Goal: Task Accomplishment & Management: Use online tool/utility

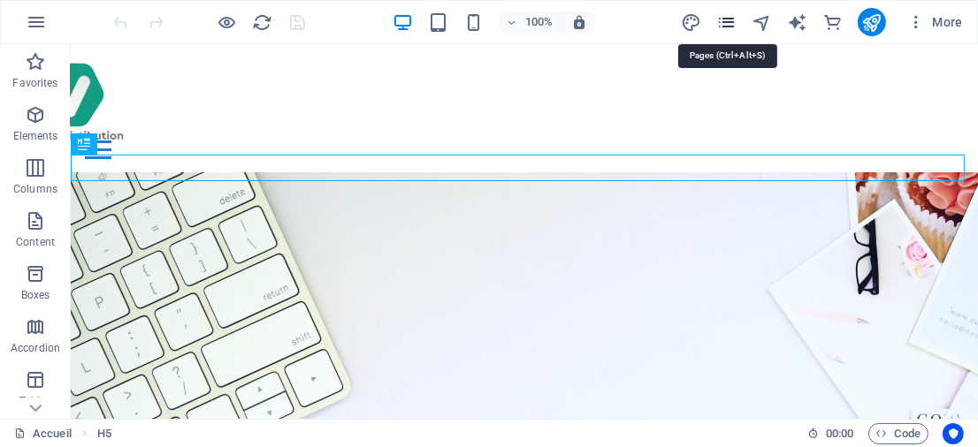
click at [732, 23] on icon "pages" at bounding box center [726, 22] width 20 height 20
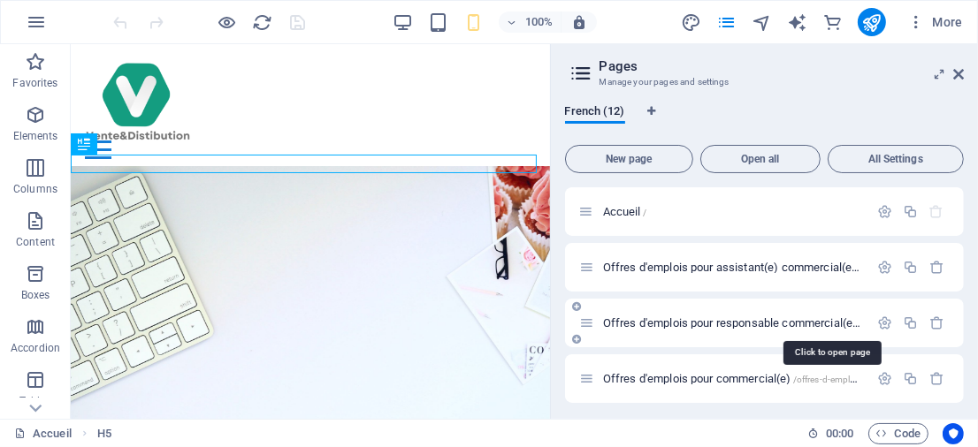
click at [732, 325] on span "Offres d'emplois pour responsable commercial(e) /offres-d-emplois-pour-responsa…" at bounding box center [830, 322] width 455 height 13
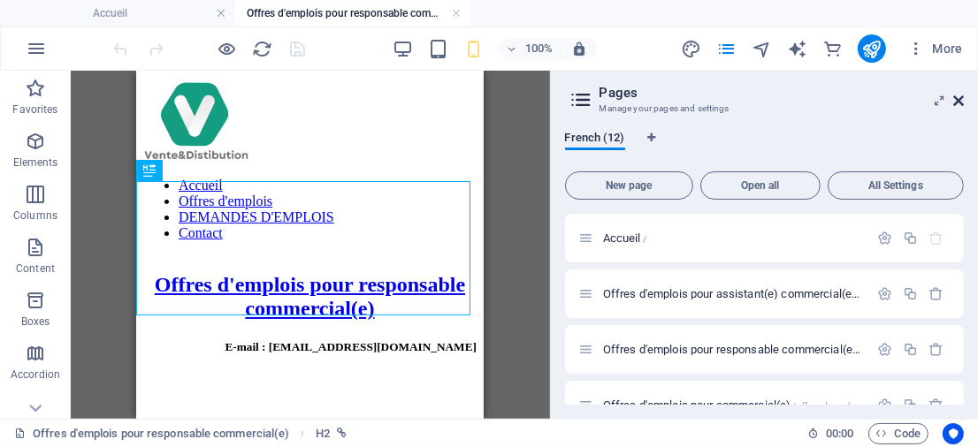
click at [958, 97] on icon at bounding box center [958, 101] width 11 height 14
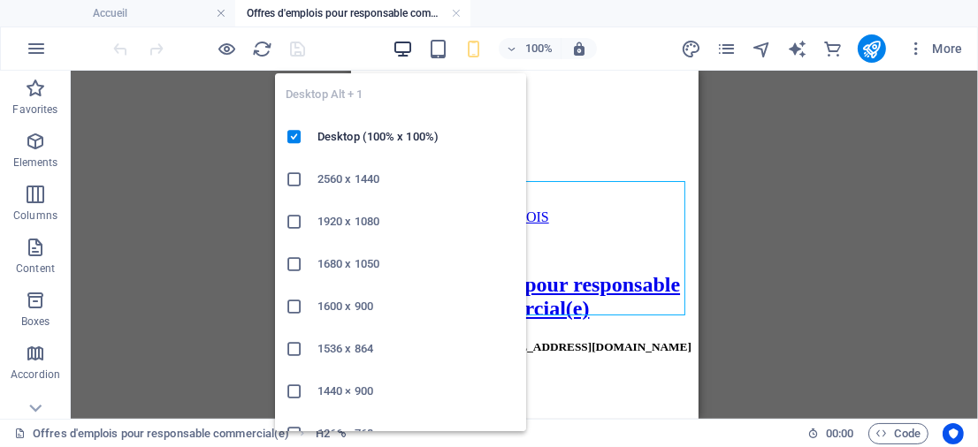
click at [406, 46] on icon "button" at bounding box center [402, 49] width 20 height 20
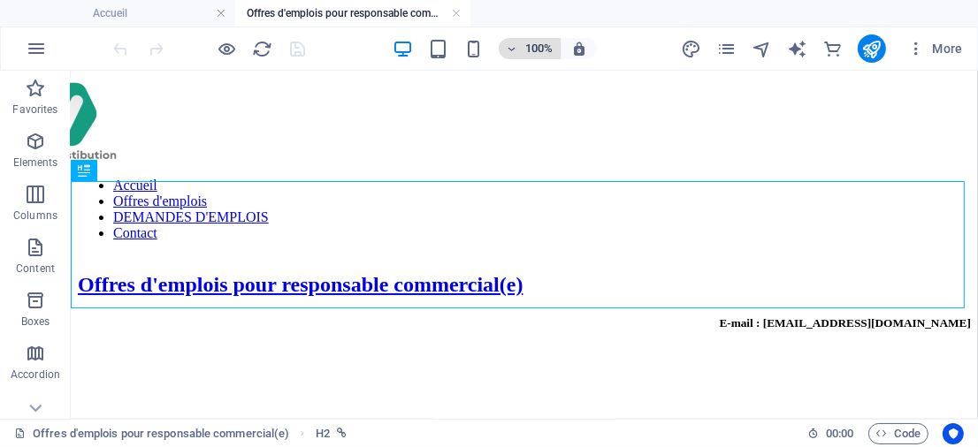
click at [531, 48] on h6 "100%" at bounding box center [539, 48] width 28 height 21
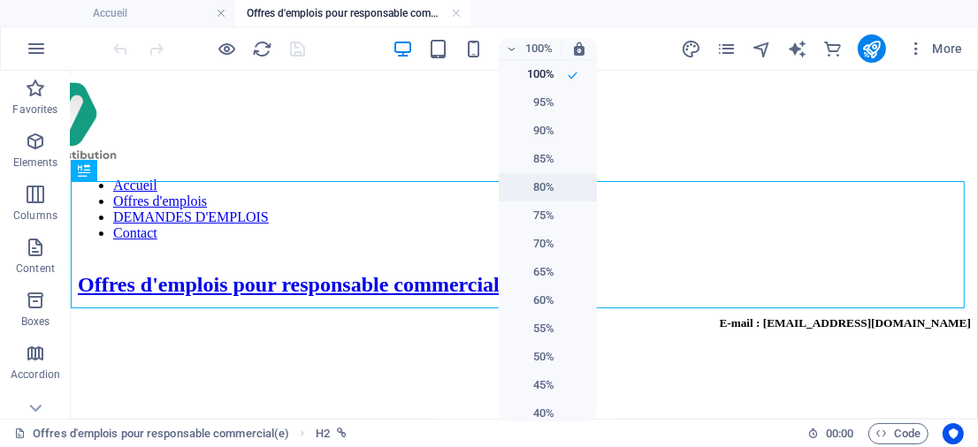
click at [539, 181] on h6 "80%" at bounding box center [531, 187] width 45 height 21
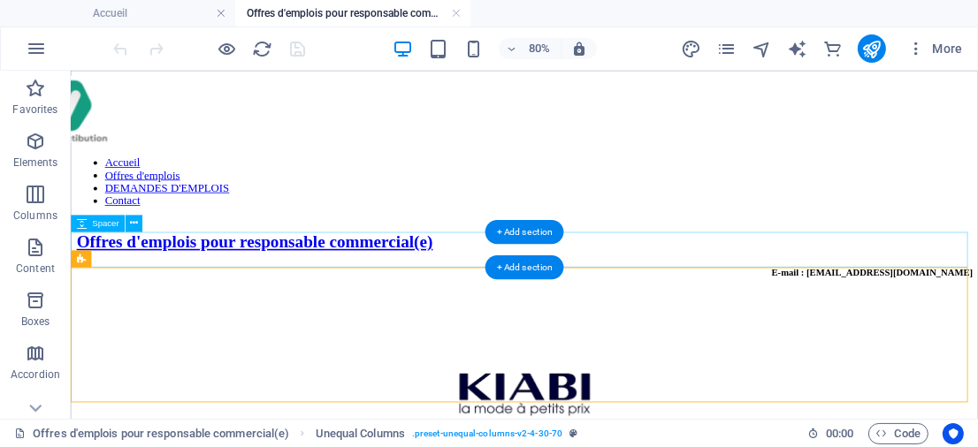
click at [263, 350] on div at bounding box center [637, 372] width 1120 height 44
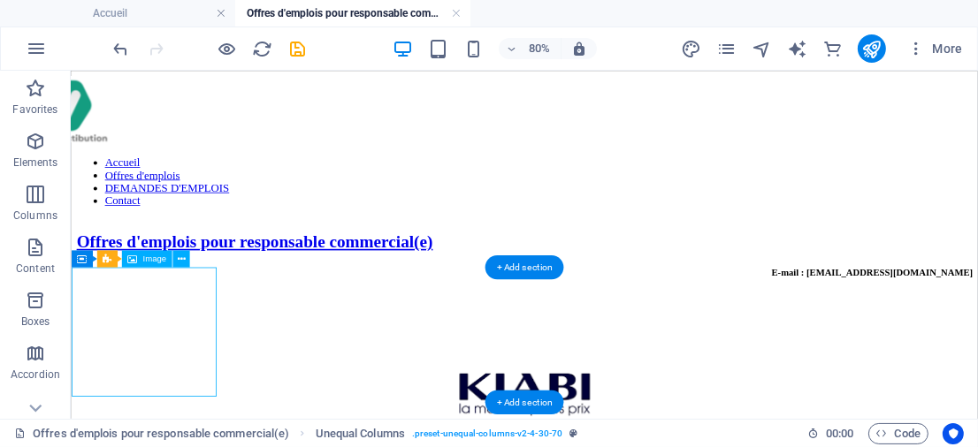
select select "px"
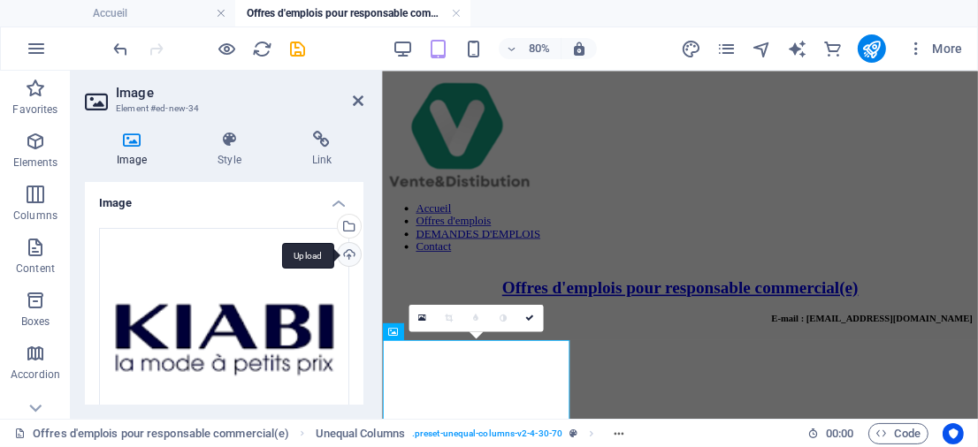
click at [340, 257] on div "Upload" at bounding box center [347, 256] width 27 height 27
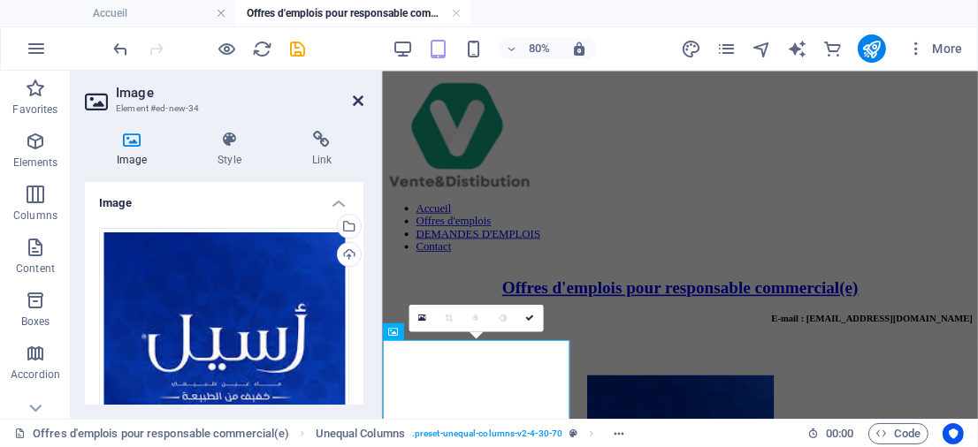
click at [356, 105] on icon at bounding box center [358, 101] width 11 height 14
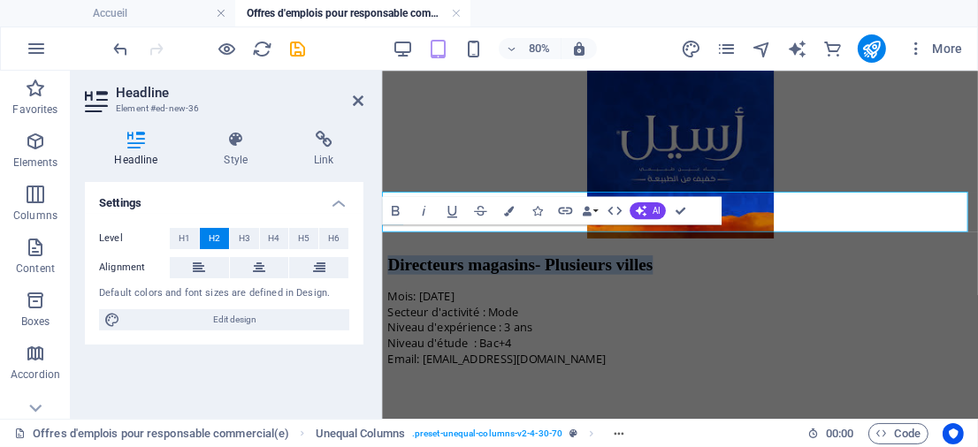
scroll to position [406, 0]
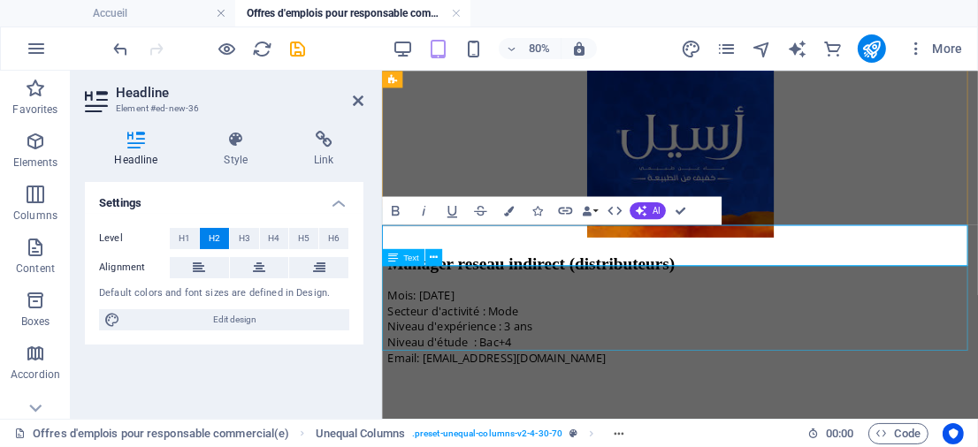
click at [452, 341] on div "Mois: [DATE] Secteur d'activité : Mode Niveau d'expérience : 3 ans Niveau d'étu…" at bounding box center [753, 389] width 731 height 97
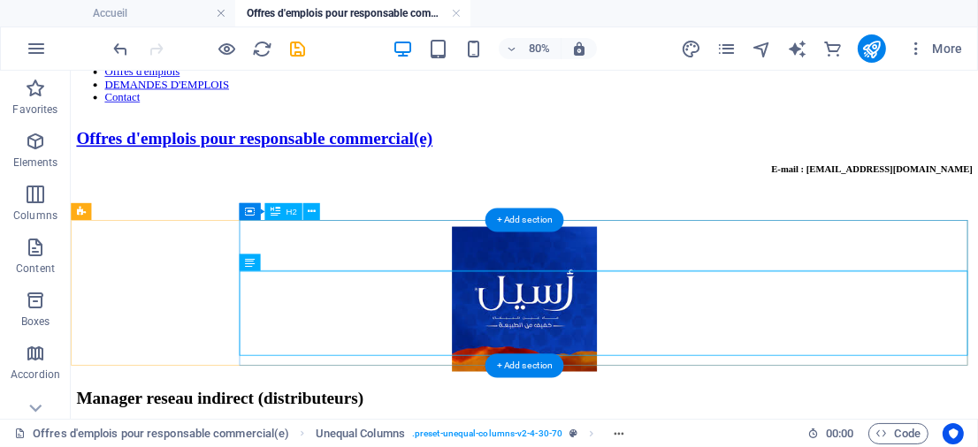
scroll to position [58, 0]
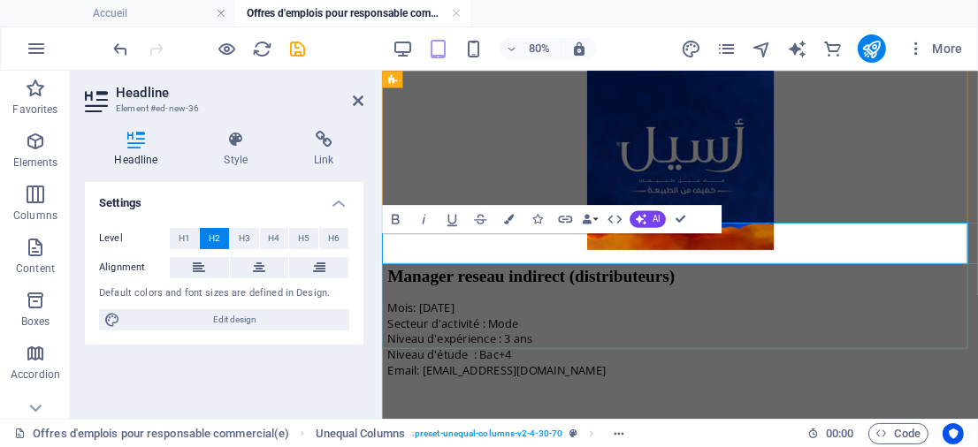
scroll to position [407, 0]
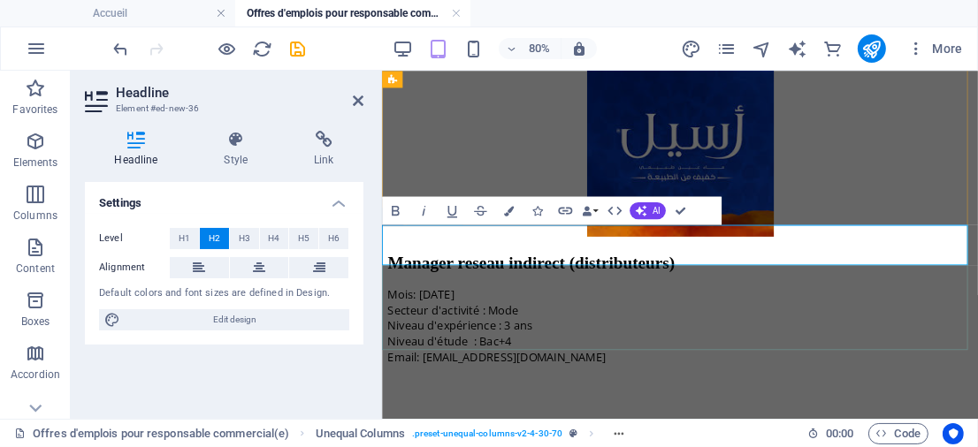
click at [579, 299] on h2 "Manager reseau indirect (distributeurs)" at bounding box center [753, 311] width 731 height 24
click at [523, 350] on div "Mois: [DATE] Secteur d'activité : Mode Niveau d'expérience : 3 ans Niveau d'étu…" at bounding box center [753, 388] width 731 height 97
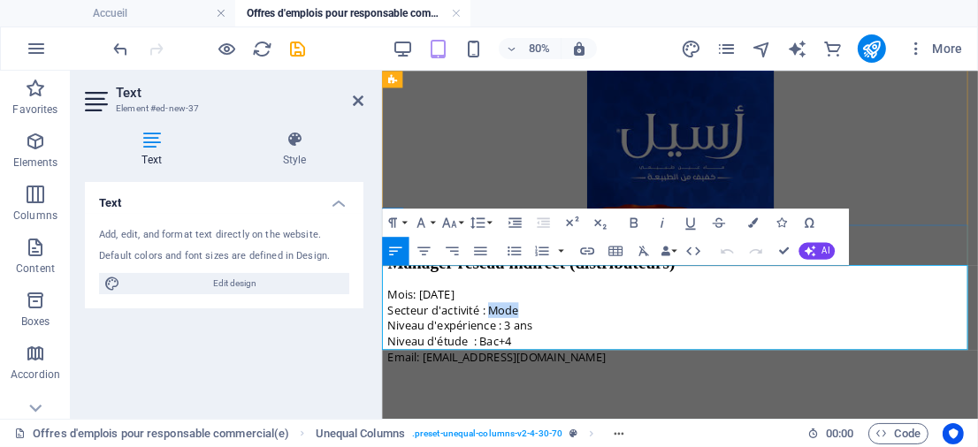
drag, startPoint x: 506, startPoint y: 350, endPoint x: 563, endPoint y: 342, distance: 57.1
click at [562, 360] on p "Secteur d'activité : Mode" at bounding box center [753, 369] width 731 height 19
click at [543, 381] on p "Niveau d'expérience : 3 ans Niveau d'étude : Bac+4" at bounding box center [753, 398] width 731 height 39
click at [356, 99] on icon at bounding box center [358, 101] width 11 height 14
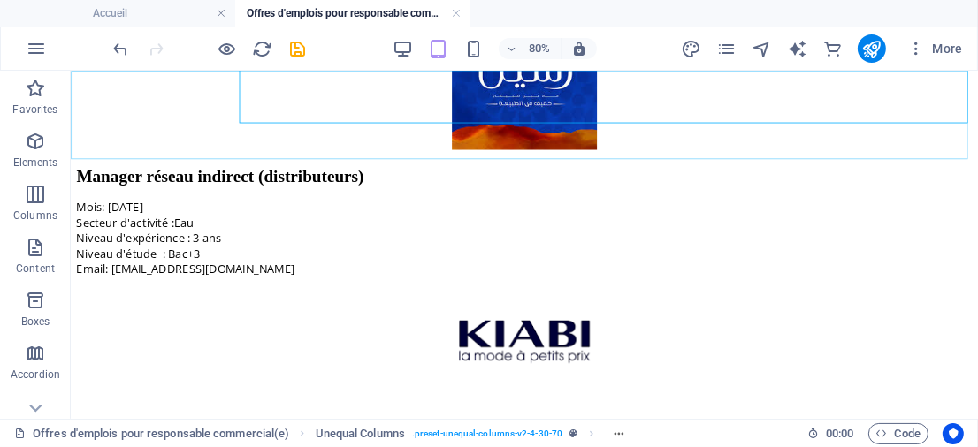
scroll to position [349, 0]
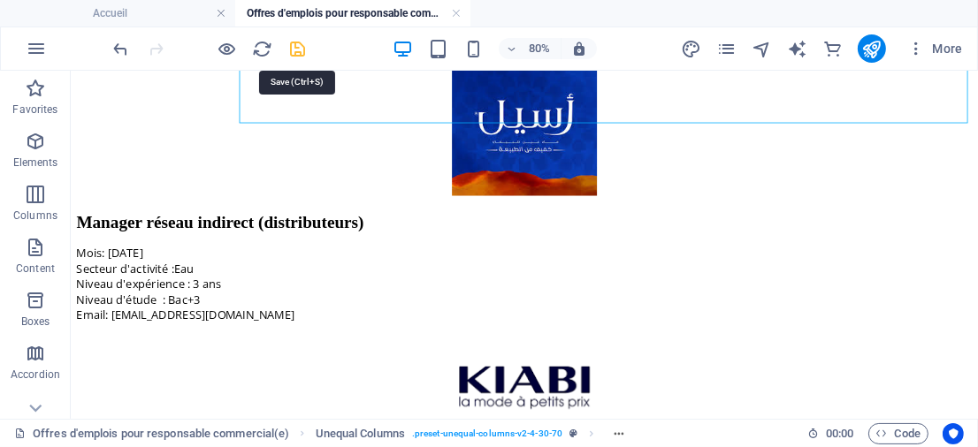
click at [298, 50] on icon "save" at bounding box center [298, 49] width 20 height 20
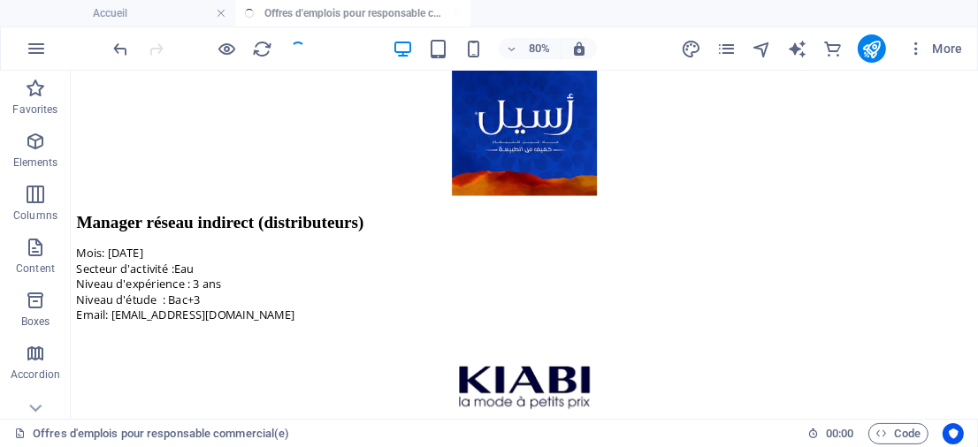
scroll to position [0, 0]
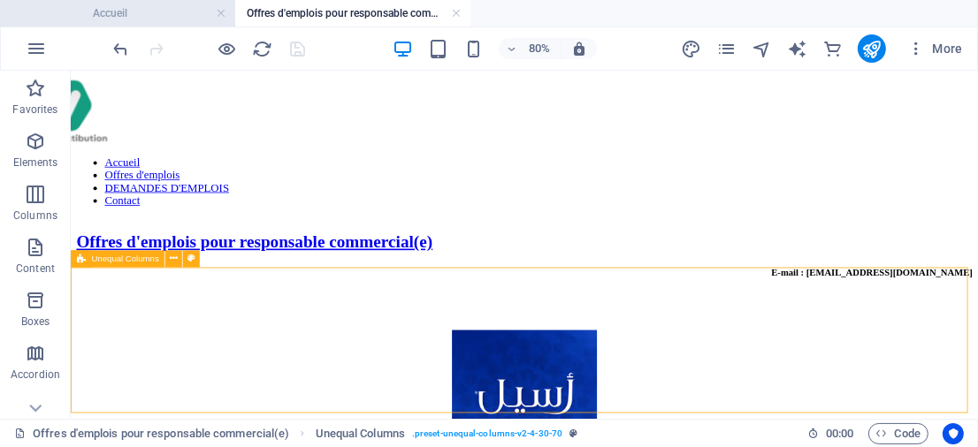
click at [155, 18] on h4 "Accueil" at bounding box center [117, 13] width 235 height 19
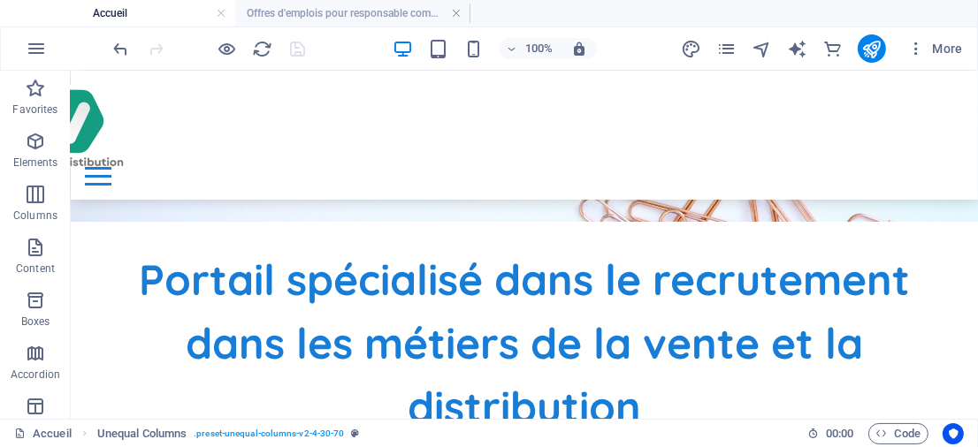
scroll to position [626, 0]
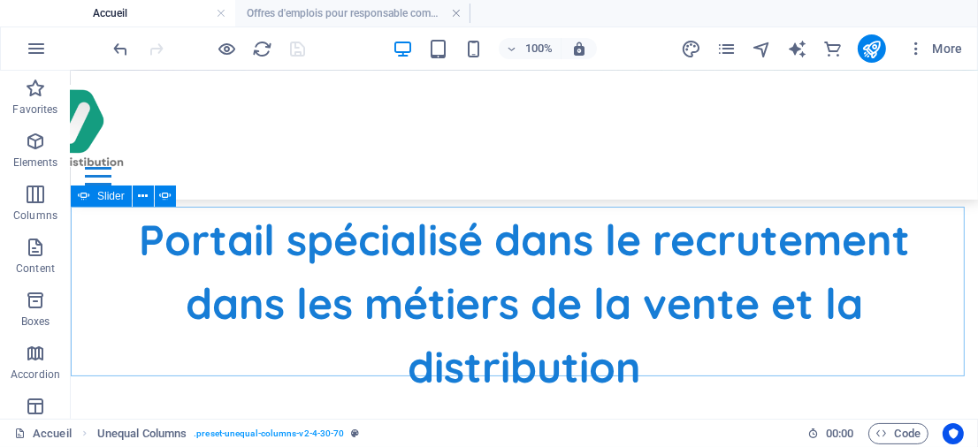
click at [83, 197] on icon at bounding box center [84, 196] width 12 height 21
select select "ms"
select select "s"
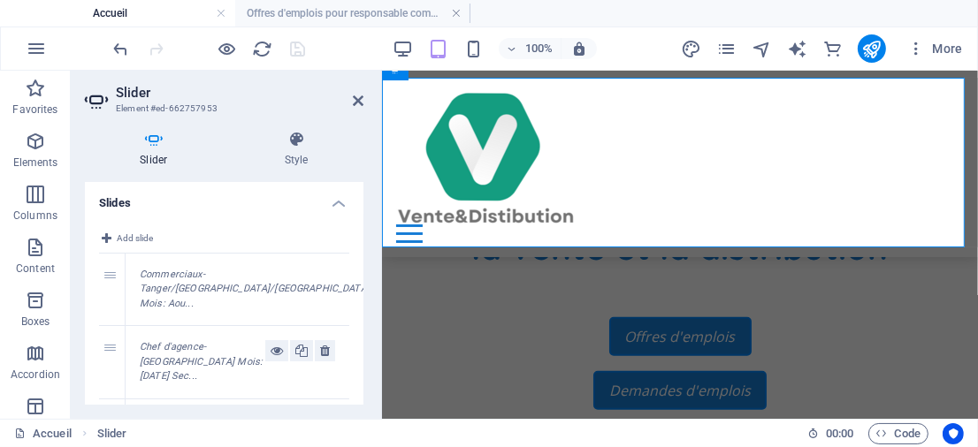
scroll to position [683, 0]
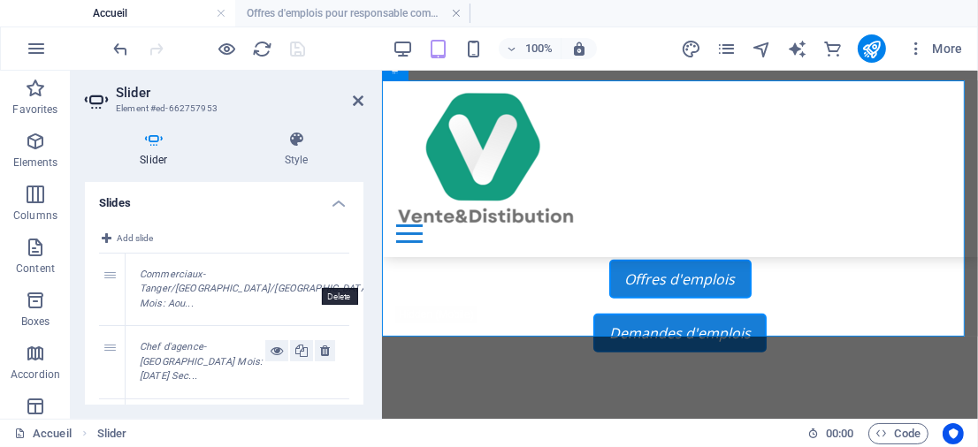
click at [424, 281] on icon at bounding box center [429, 278] width 10 height 21
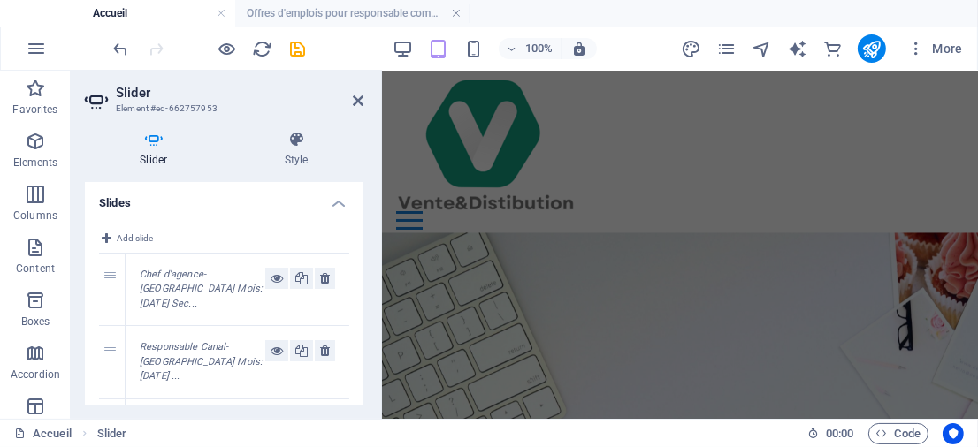
scroll to position [20, 0]
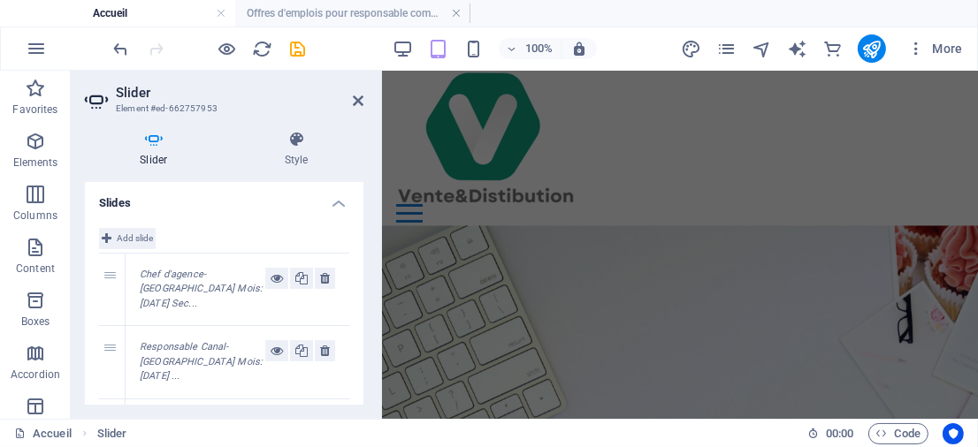
click at [128, 232] on span "Add slide" at bounding box center [135, 238] width 36 height 21
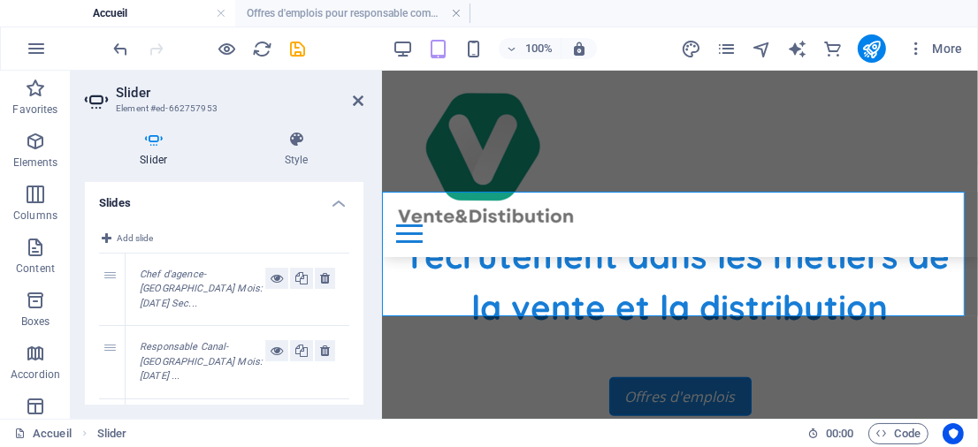
scroll to position [573, 0]
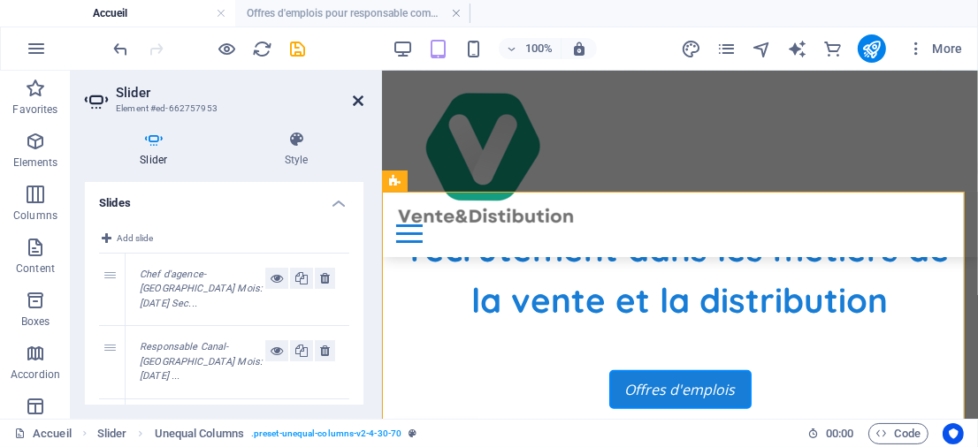
click at [356, 99] on icon at bounding box center [358, 101] width 11 height 14
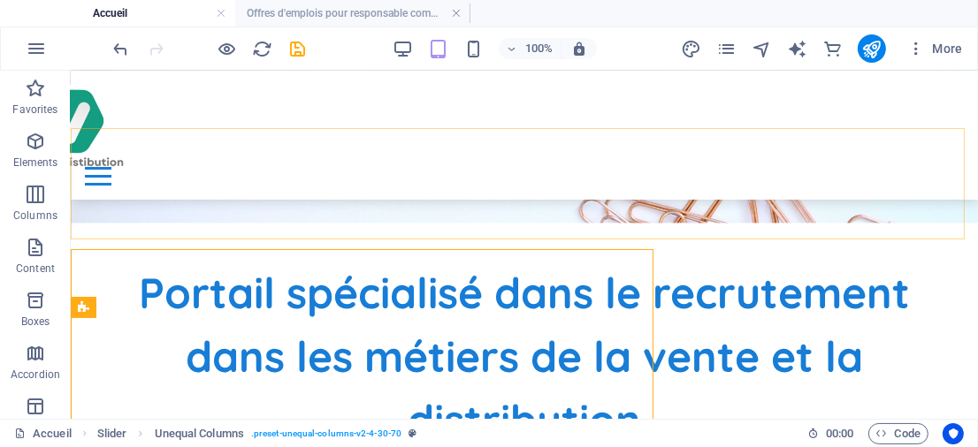
scroll to position [515, 0]
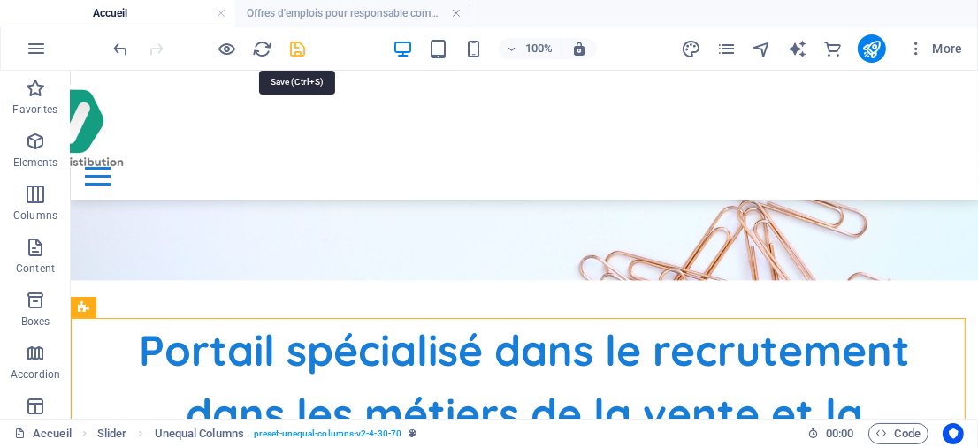
click at [300, 43] on icon "save" at bounding box center [298, 49] width 20 height 20
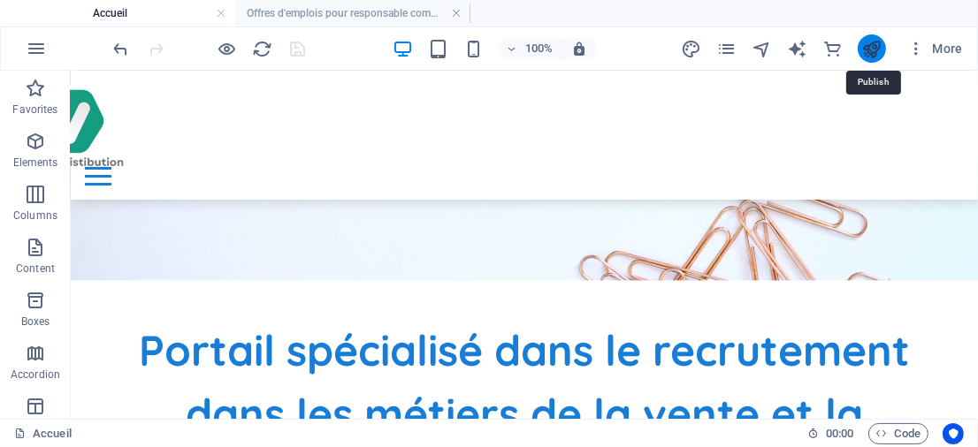
click at [864, 42] on icon "publish" at bounding box center [871, 49] width 20 height 20
